Goal: Complete application form

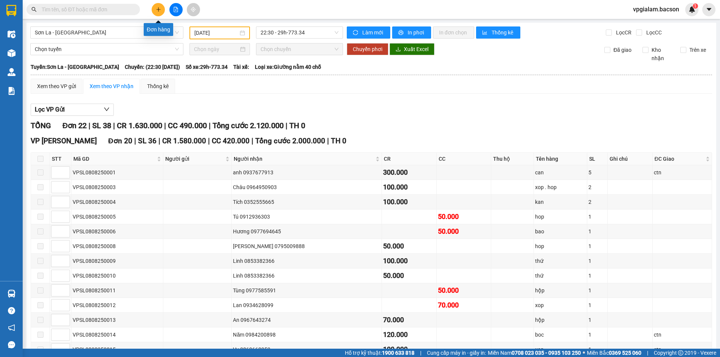
click at [159, 8] on icon "plus" at bounding box center [158, 9] width 5 height 5
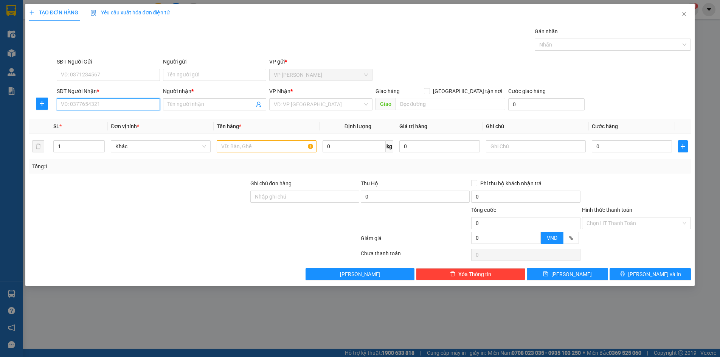
click at [59, 104] on input "SĐT Người Nhận *" at bounding box center [108, 104] width 103 height 12
click at [167, 105] on input "Người nhận *" at bounding box center [210, 104] width 87 height 8
click at [91, 104] on input "0966646933" at bounding box center [108, 104] width 103 height 12
click at [79, 130] on div "0966646993 - TUẤN" at bounding box center [108, 131] width 94 height 8
type input "0966646993"
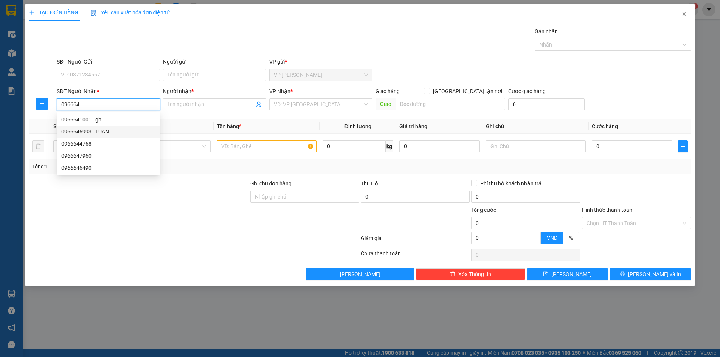
type input "TUẤN"
type input "0966646993"
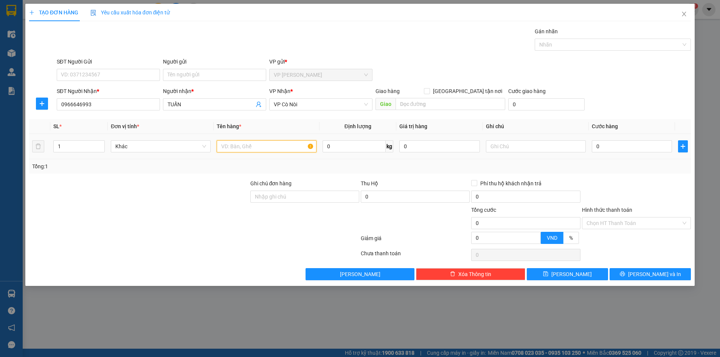
click at [220, 145] on input "text" at bounding box center [267, 146] width 100 height 12
type input "biển"
click at [594, 146] on input "0" at bounding box center [632, 146] width 81 height 12
type input "6"
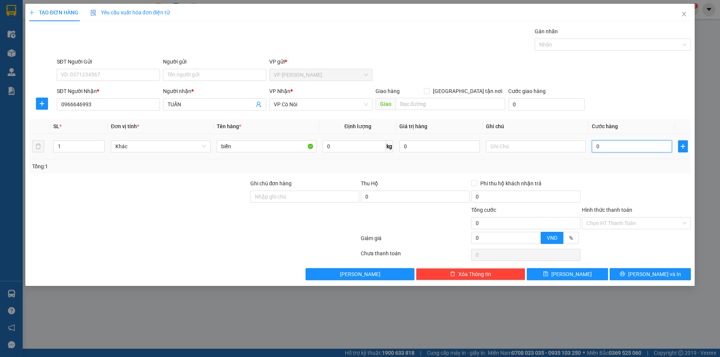
type input "6"
type input "60"
type input "600"
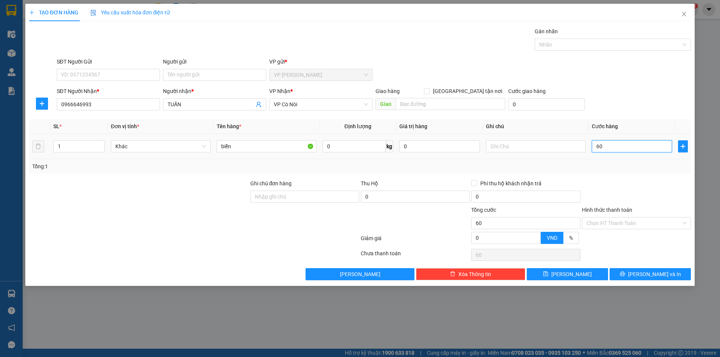
type input "600"
type input "6.000"
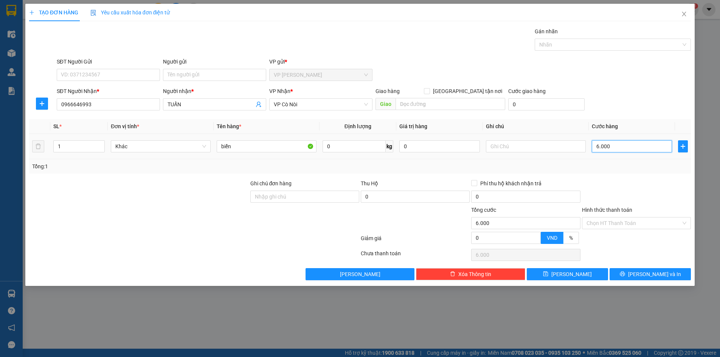
type input "60.000"
click at [643, 272] on span "[PERSON_NAME] và In" at bounding box center [654, 274] width 53 height 8
